Goal: Learn about a topic: Learn about a topic

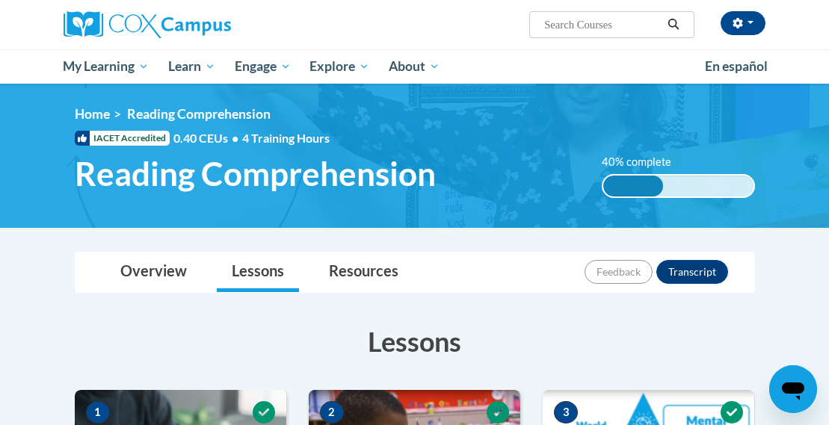
click at [786, 142] on img at bounding box center [414, 156] width 829 height 144
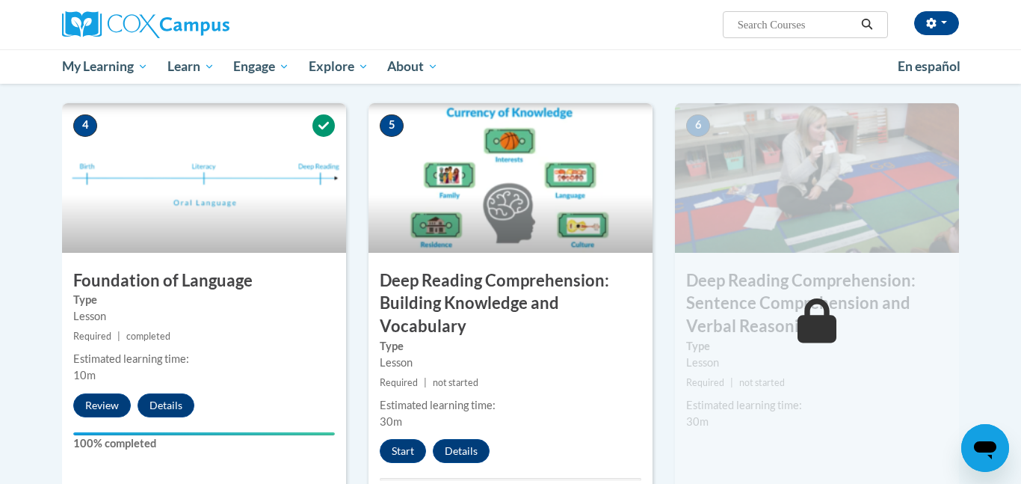
scroll to position [680, 0]
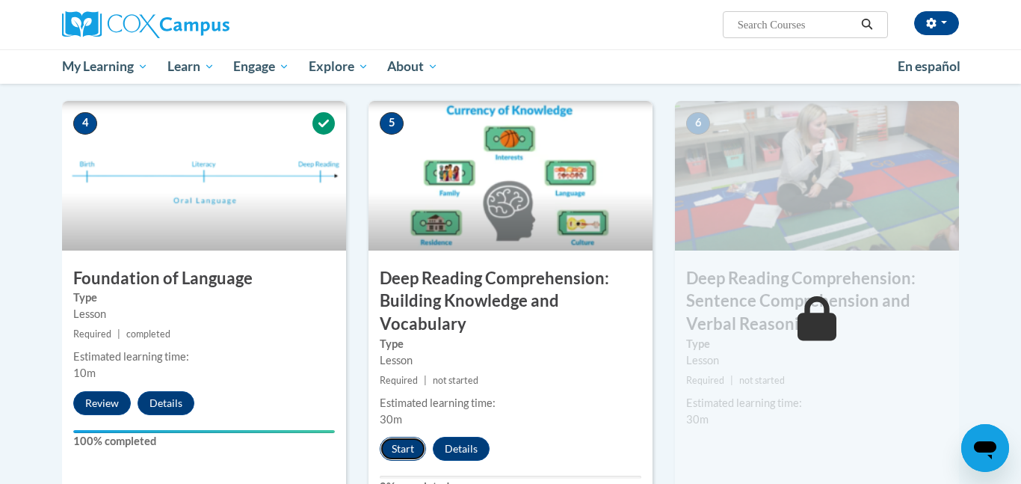
click at [405, 425] on button "Start" at bounding box center [403, 449] width 46 height 24
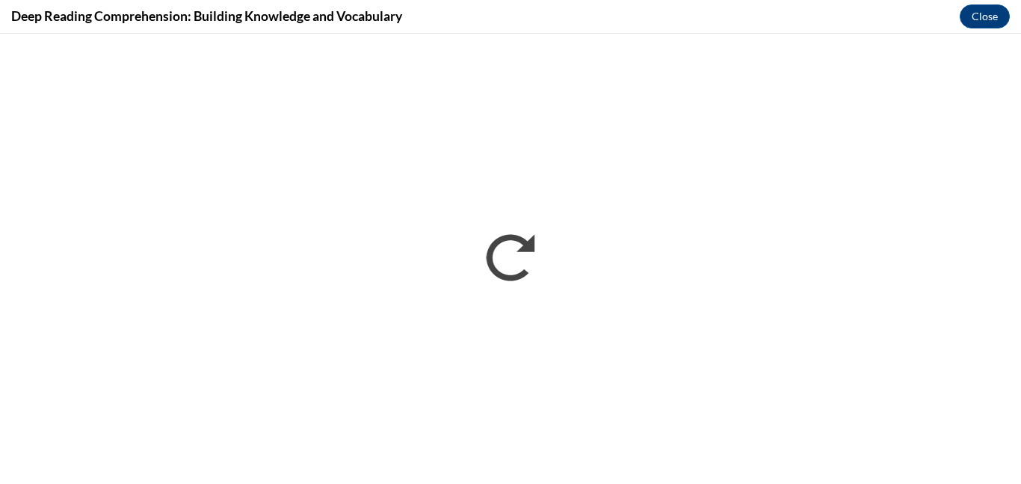
scroll to position [0, 0]
